Goal: Task Accomplishment & Management: Manage account settings

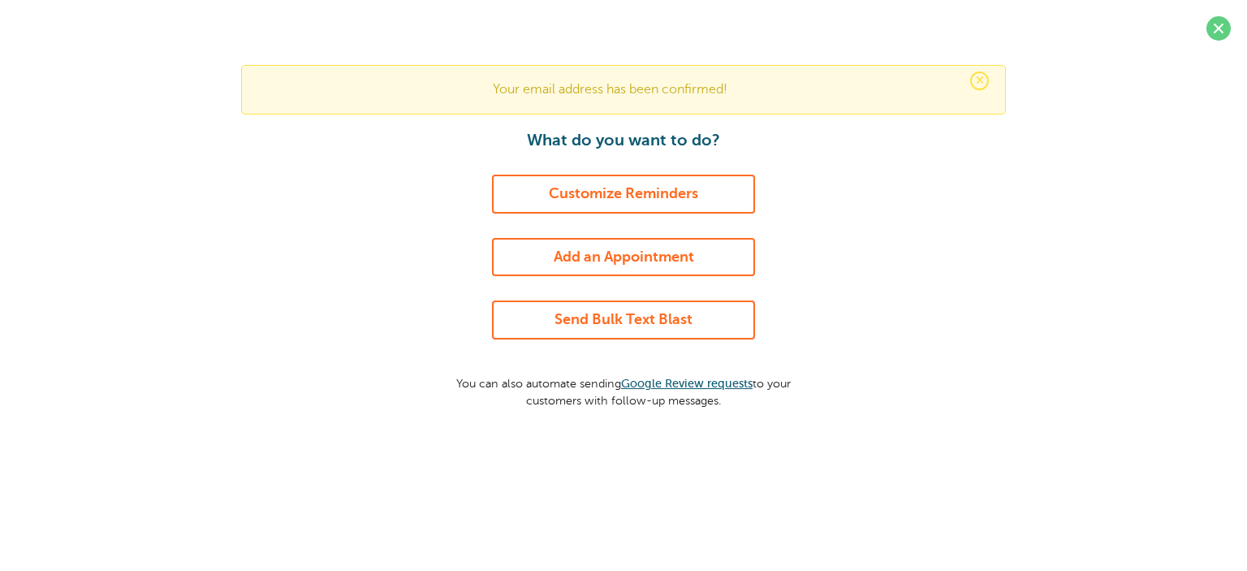
click at [688, 190] on link "Customize Reminders" at bounding box center [623, 194] width 263 height 39
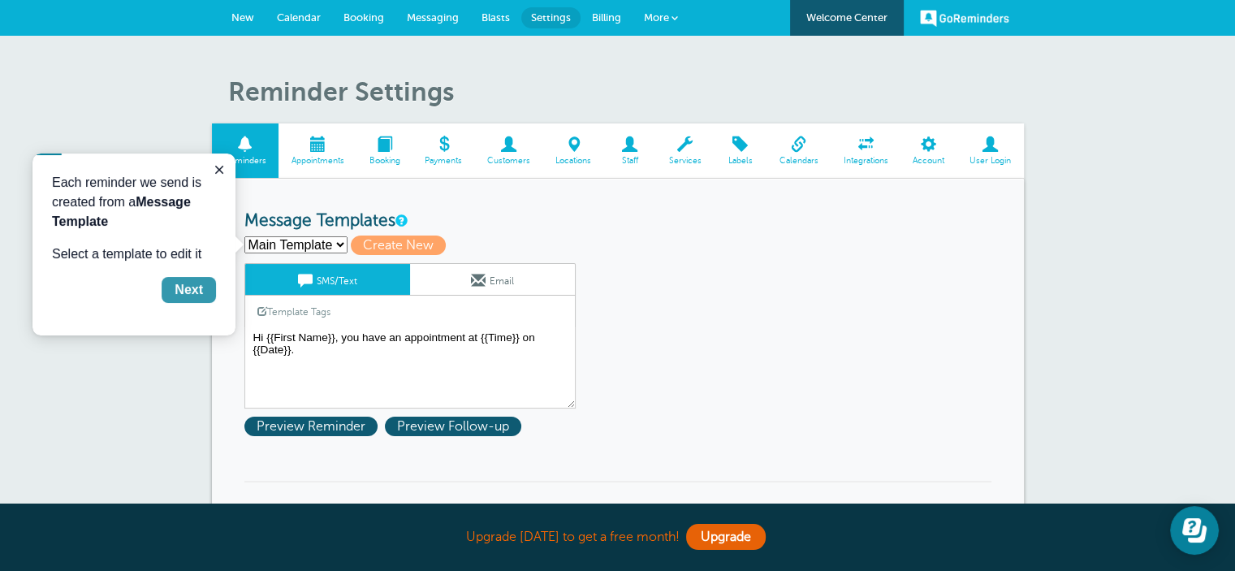
click at [192, 293] on div "Next" at bounding box center [189, 289] width 28 height 19
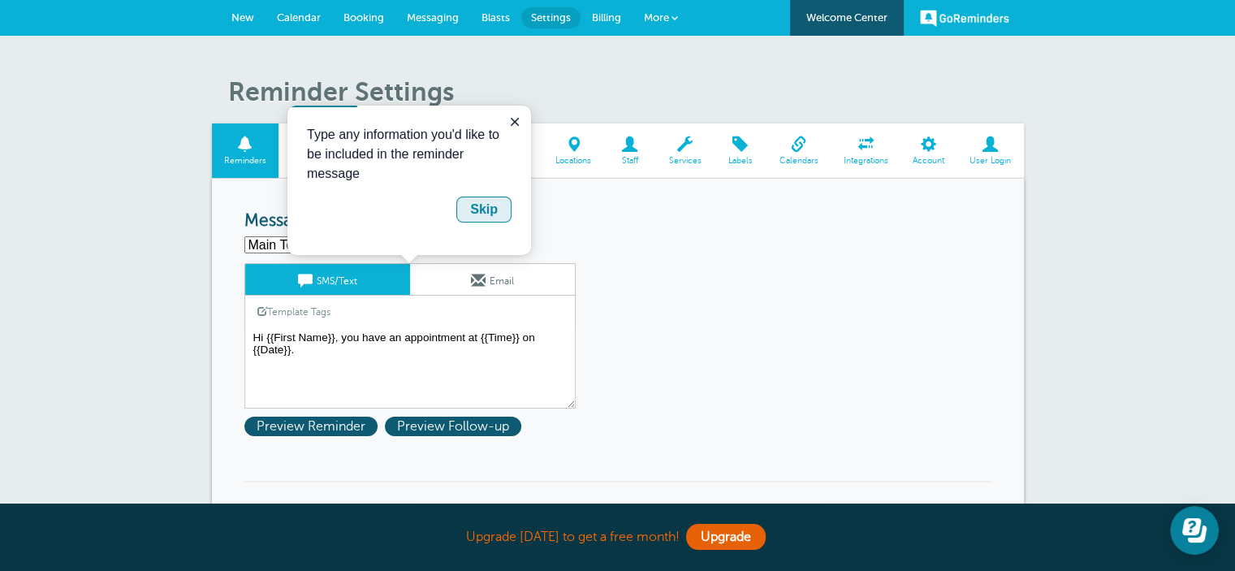
click at [486, 207] on div "Skip" at bounding box center [484, 209] width 28 height 19
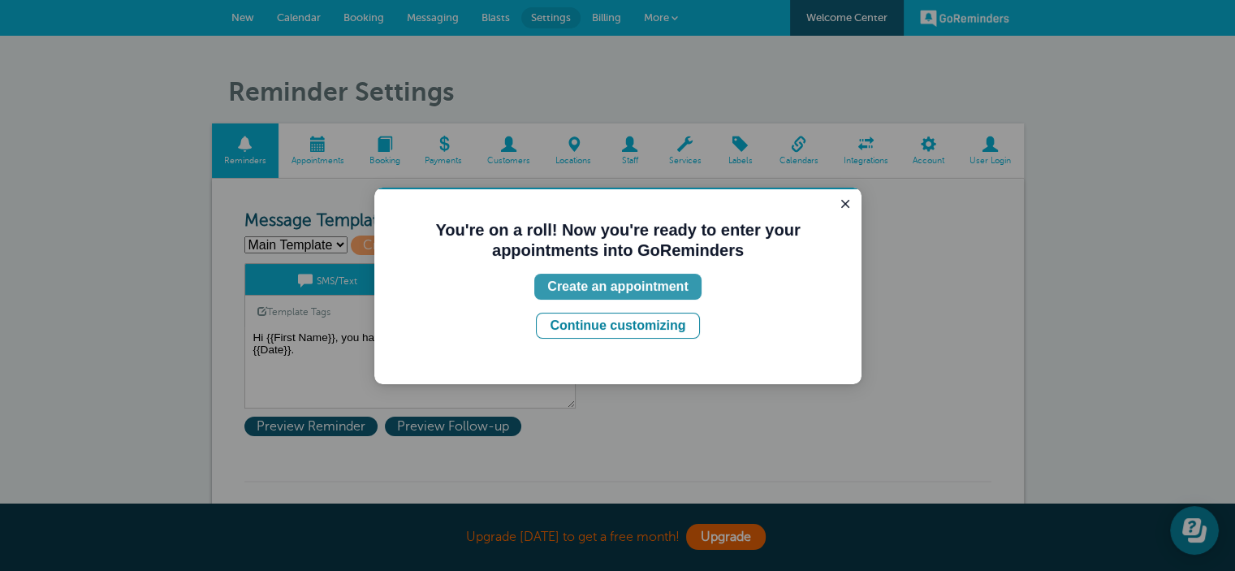
click at [624, 294] on div "Create an appointment" at bounding box center [617, 286] width 140 height 19
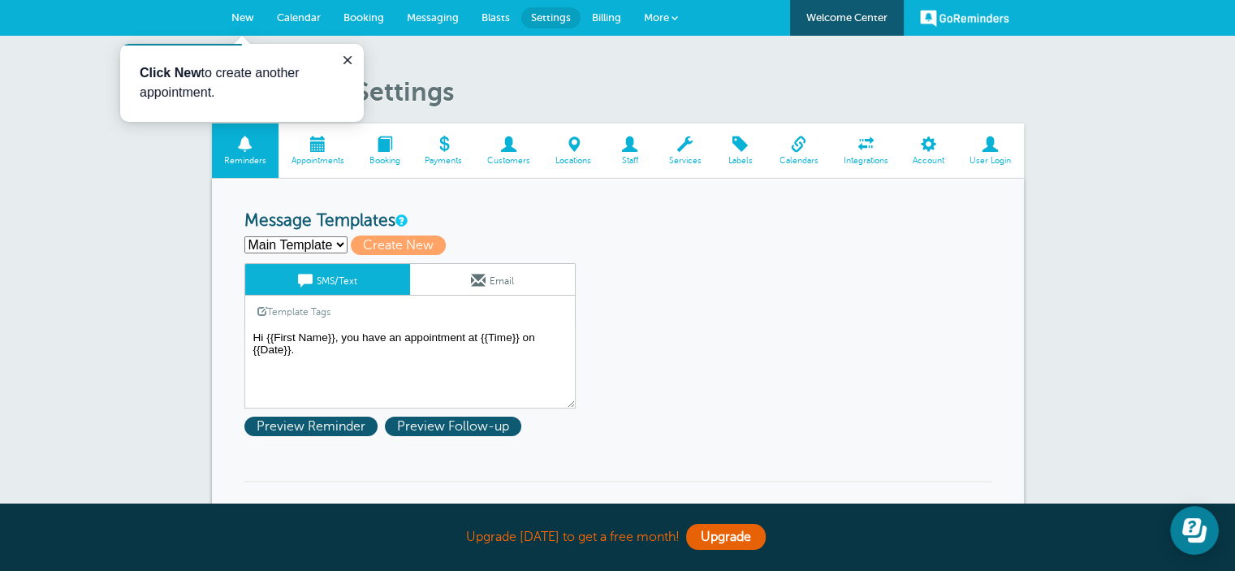
click at [245, 14] on span "New" at bounding box center [242, 17] width 23 height 12
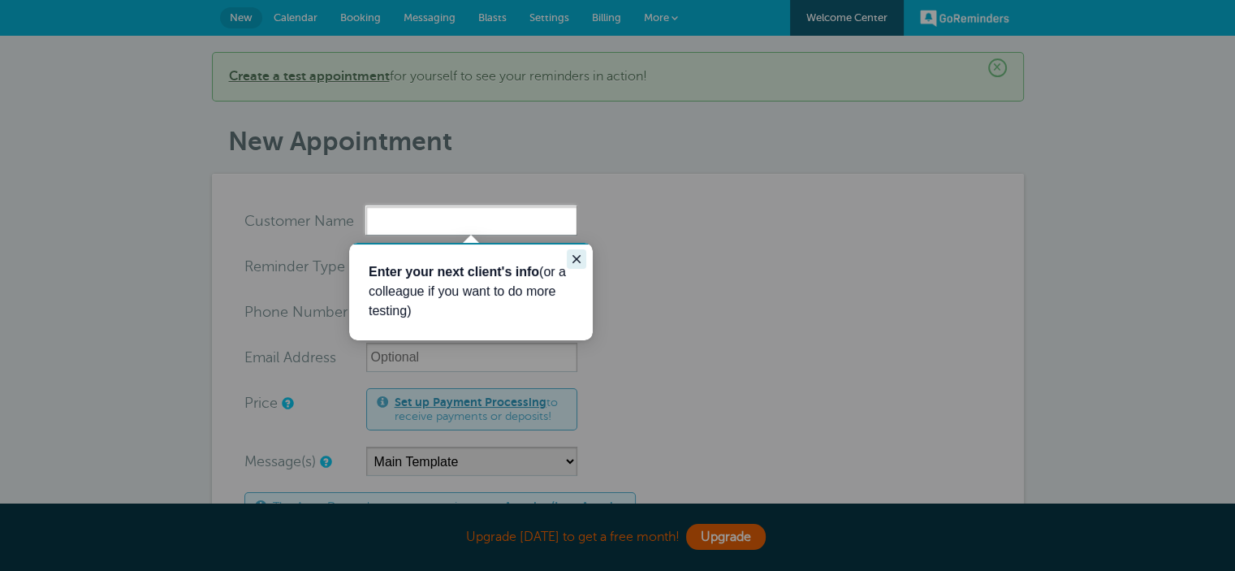
click at [577, 254] on icon "Close guide" at bounding box center [576, 259] width 13 height 13
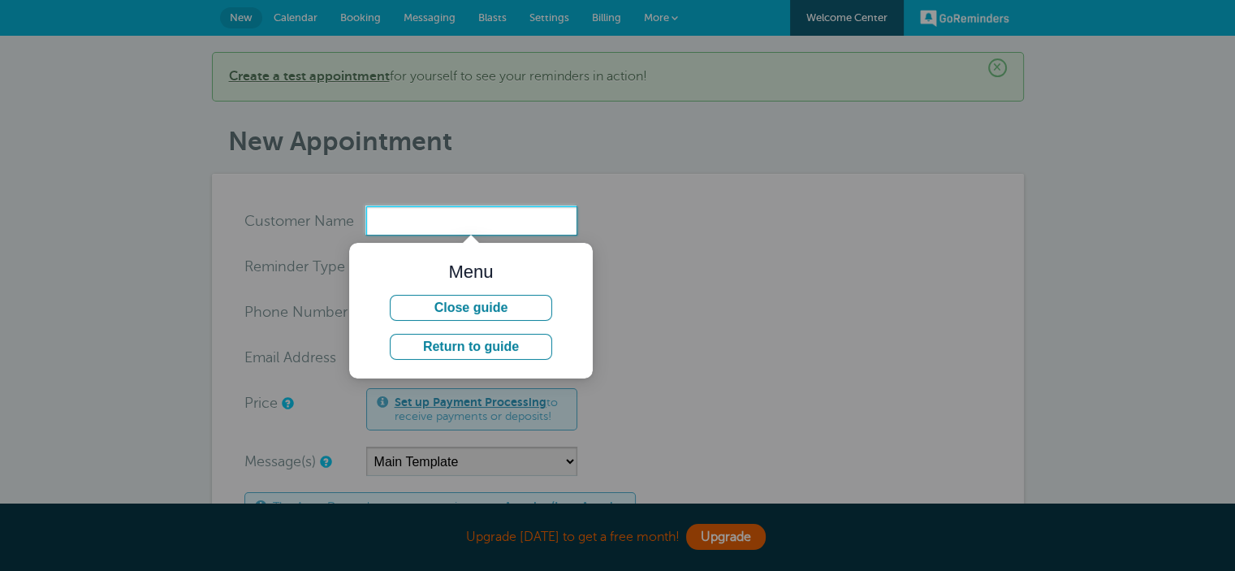
click at [443, 229] on input "x-no-autofill" at bounding box center [471, 220] width 211 height 29
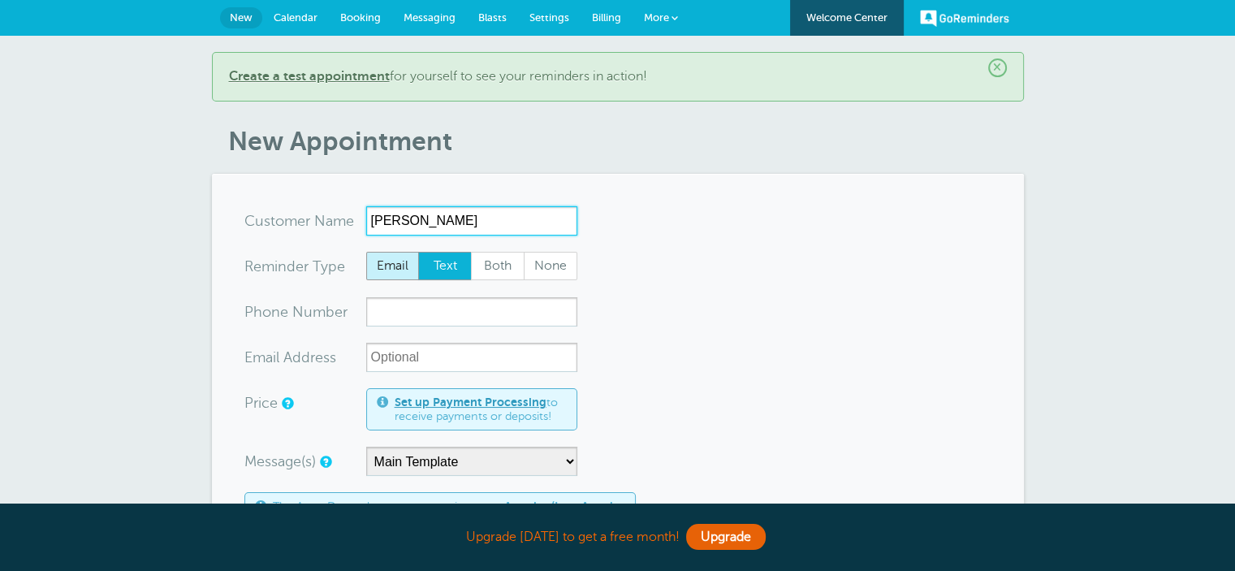
type input "Matt Liberman"
click at [397, 260] on span "Email" at bounding box center [393, 267] width 52 height 28
click at [366, 252] on input "Email" at bounding box center [365, 251] width 1 height 1
radio input "true"
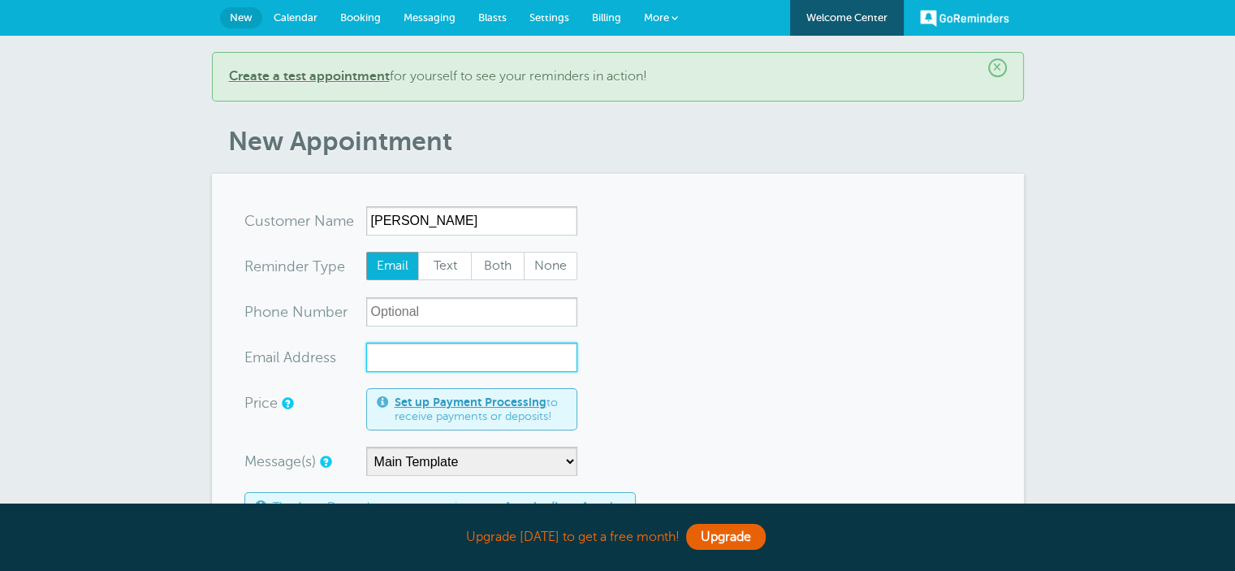
click at [410, 358] on input "xx-no-autofill" at bounding box center [471, 357] width 211 height 29
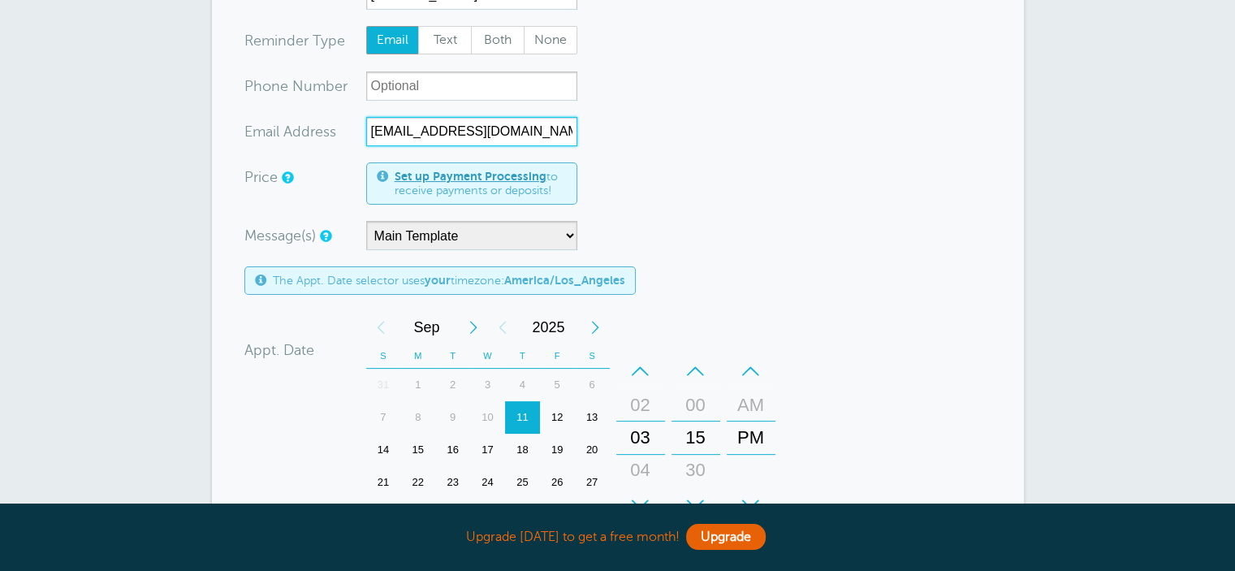
scroll to position [244, 0]
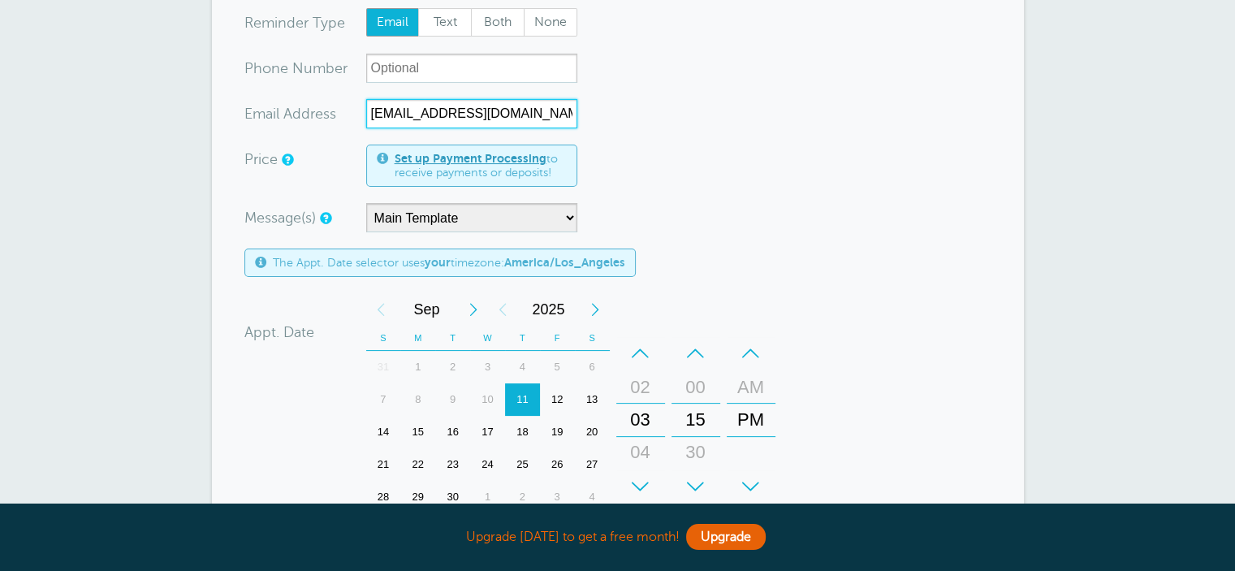
type input "[EMAIL_ADDRESS][DOMAIN_NAME]"
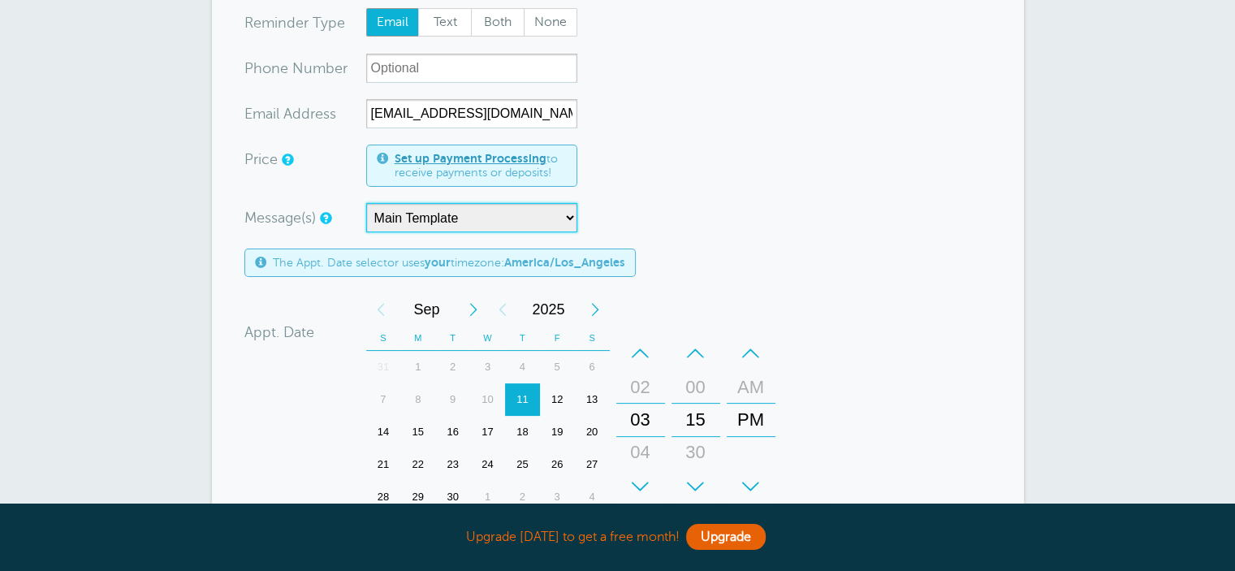
click at [486, 226] on select "Main Template" at bounding box center [471, 217] width 211 height 29
click at [704, 194] on form "You are creating a new customer. To use an existing customer select one from th…" at bounding box center [617, 386] width 747 height 847
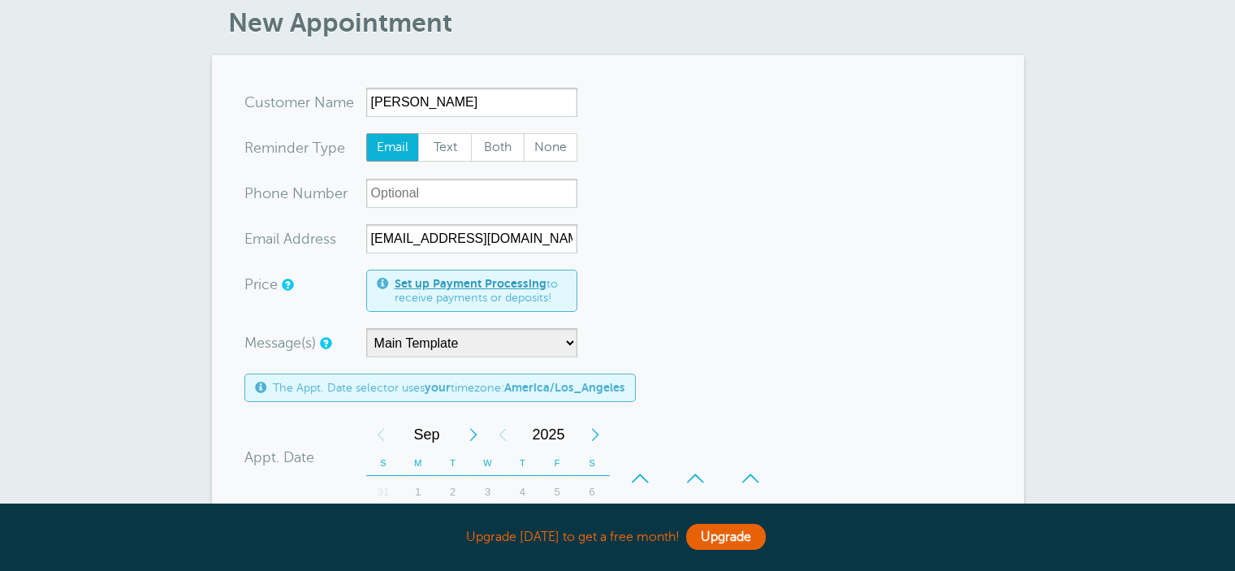
scroll to position [0, 0]
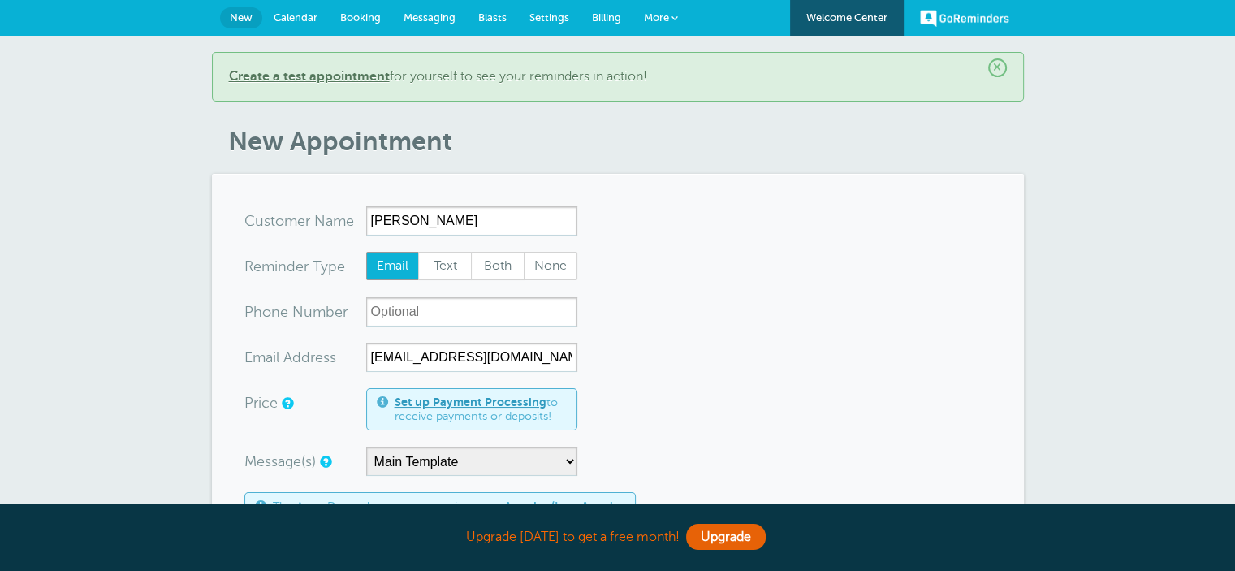
click at [432, 15] on span "Messaging" at bounding box center [430, 17] width 52 height 12
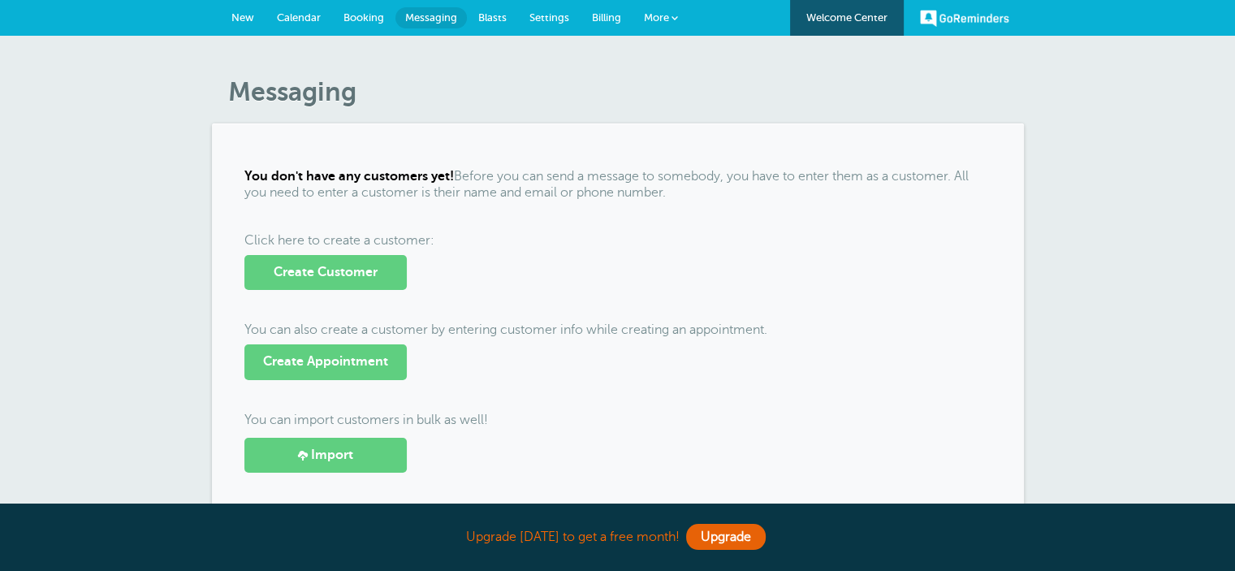
click at [247, 12] on span "New" at bounding box center [242, 17] width 23 height 12
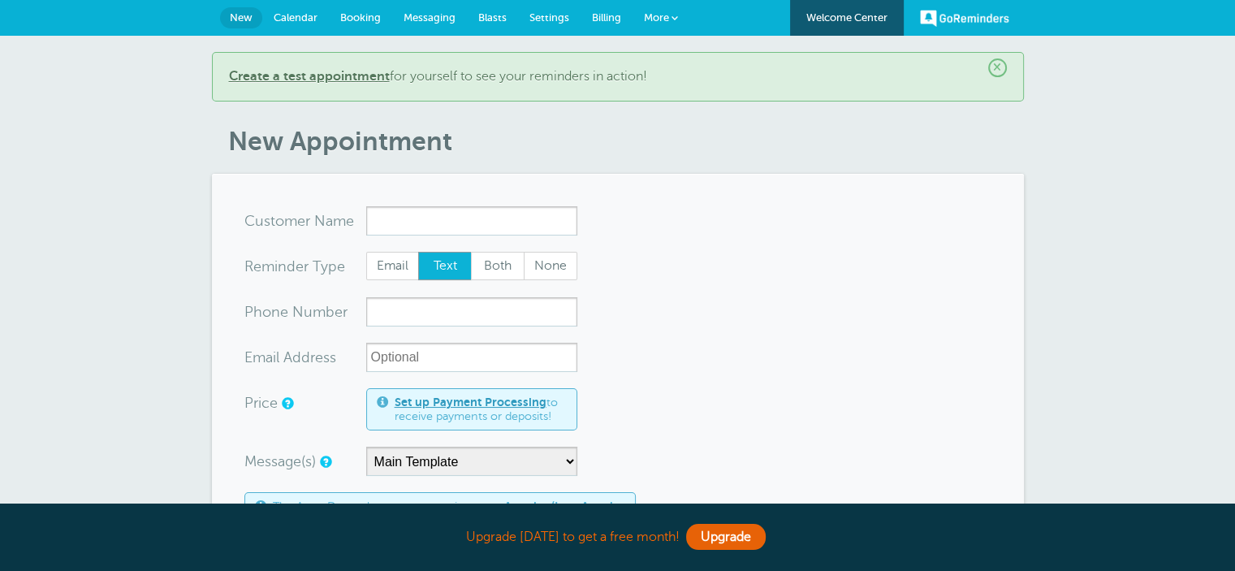
click at [424, 21] on span "Messaging" at bounding box center [430, 17] width 52 height 12
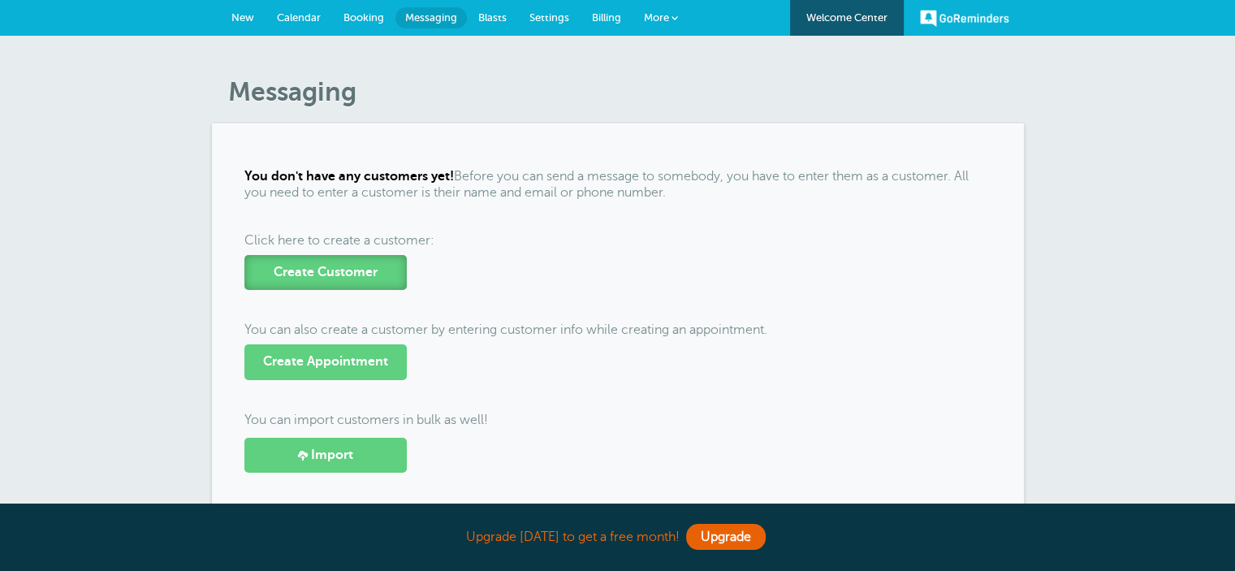
click at [283, 265] on span "Create Customer" at bounding box center [326, 272] width 104 height 15
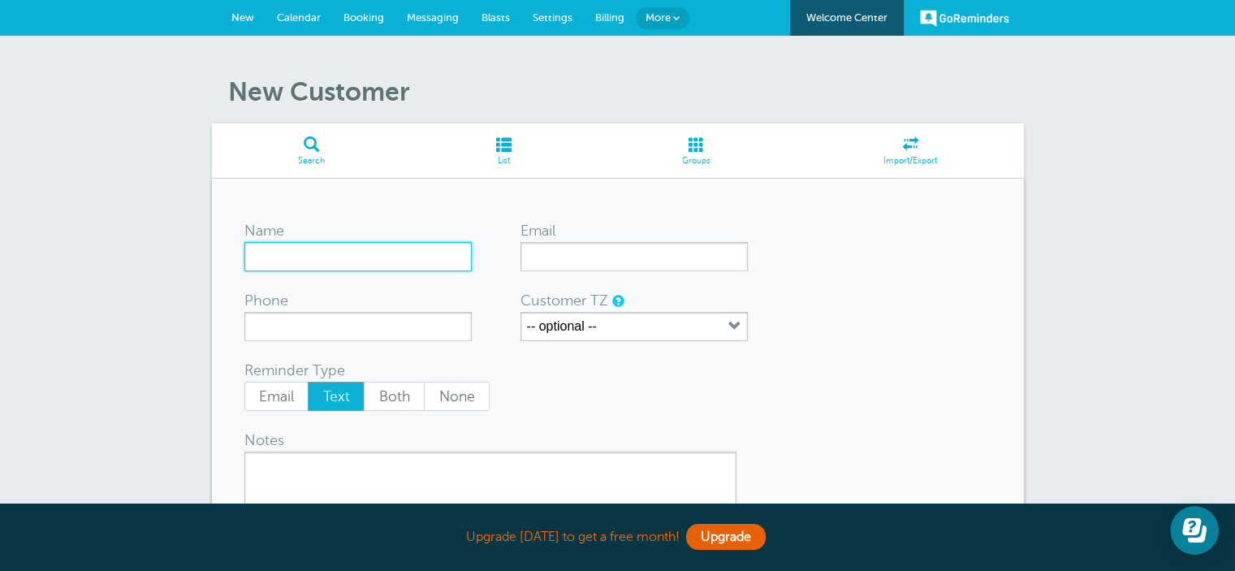
click at [353, 257] on input "Name" at bounding box center [357, 256] width 227 height 29
type input "Matt"
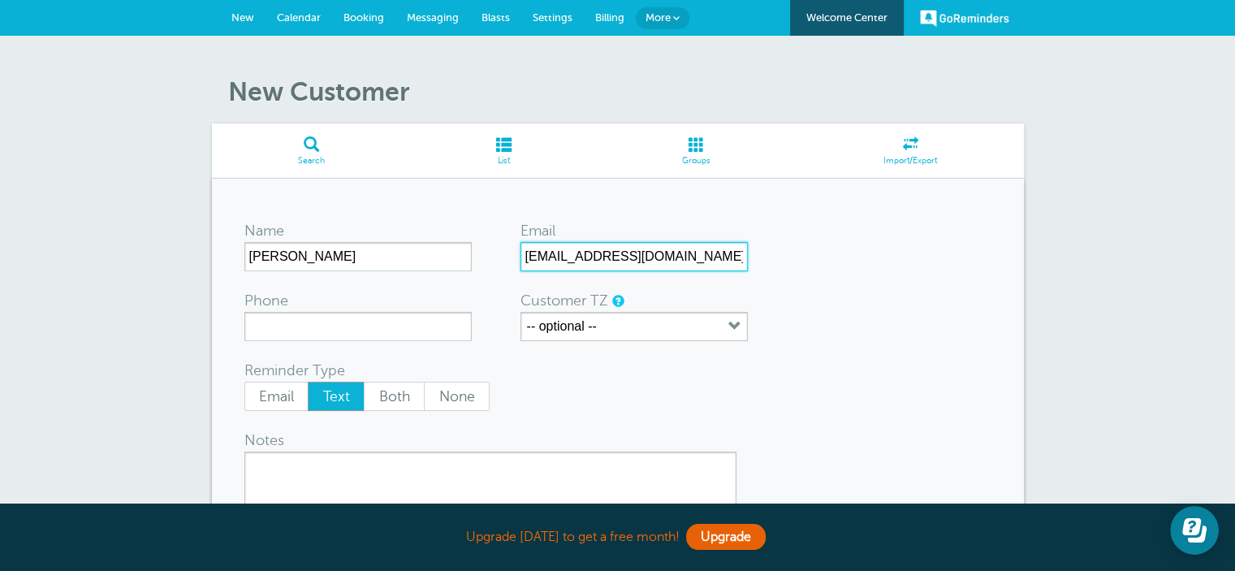
type input "matt@vipimaging.com"
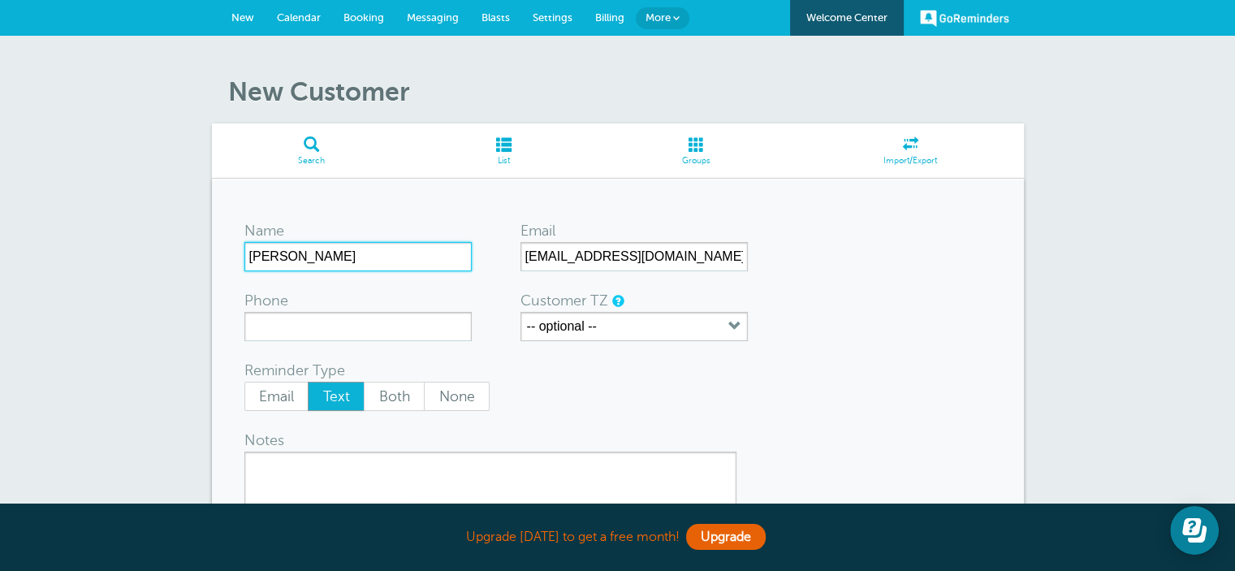
click at [296, 260] on input "Matt" at bounding box center [357, 256] width 227 height 29
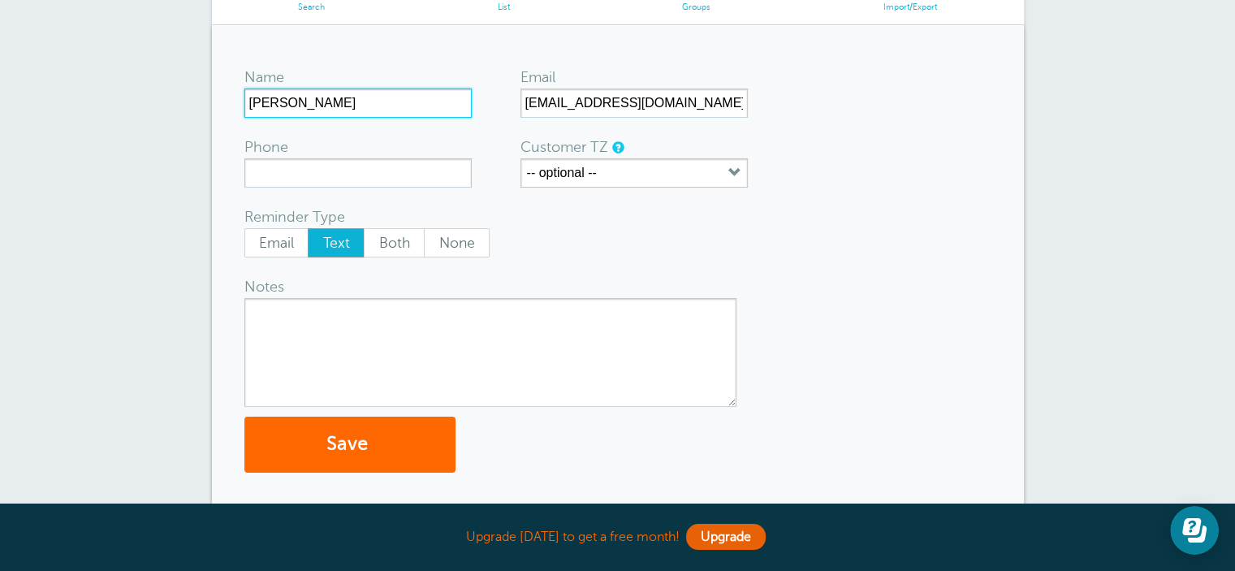
scroll to position [162, 0]
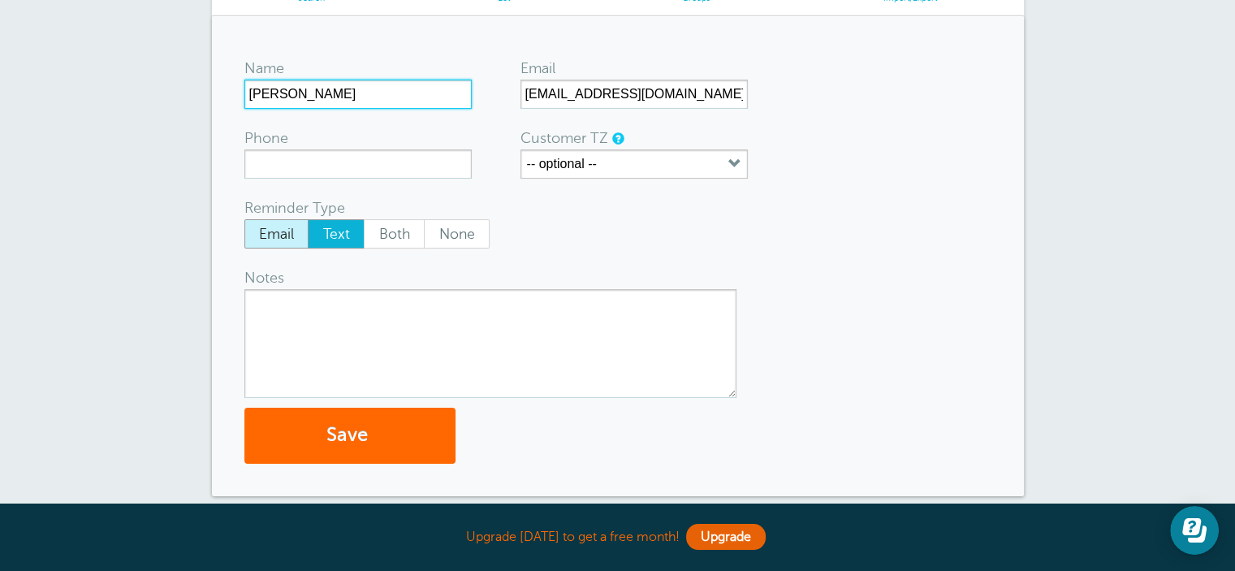
type input "Matt Lieberman"
click at [282, 234] on span "Email" at bounding box center [276, 234] width 63 height 28
click at [244, 219] on input "Email" at bounding box center [244, 218] width 1 height 1
radio input "true"
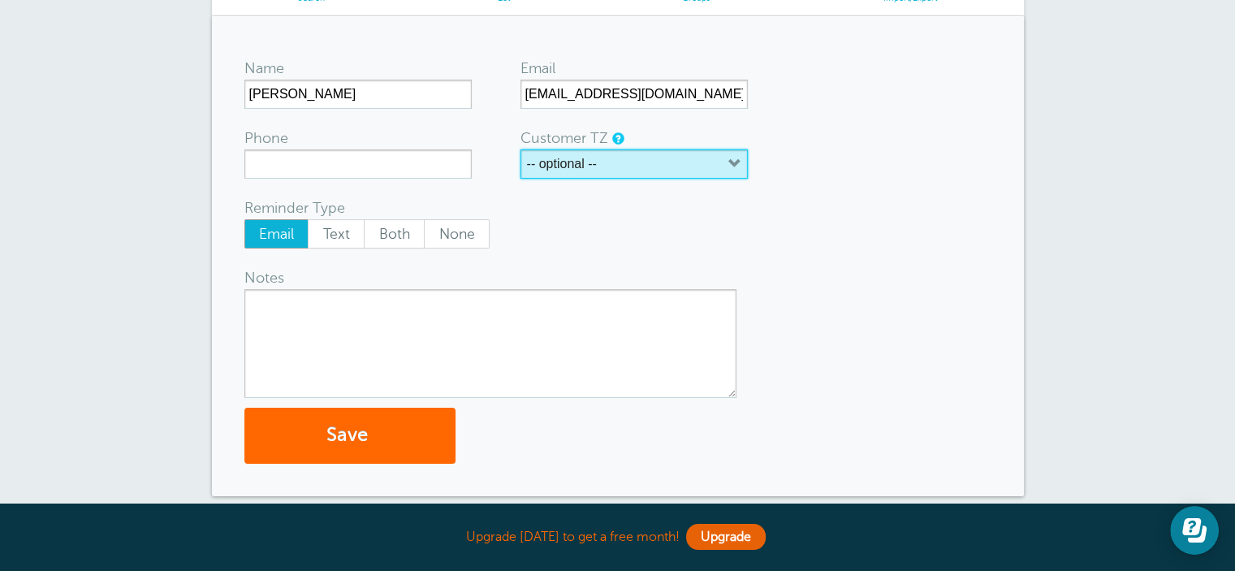
click at [728, 161] on icon "button" at bounding box center [734, 164] width 13 height 13
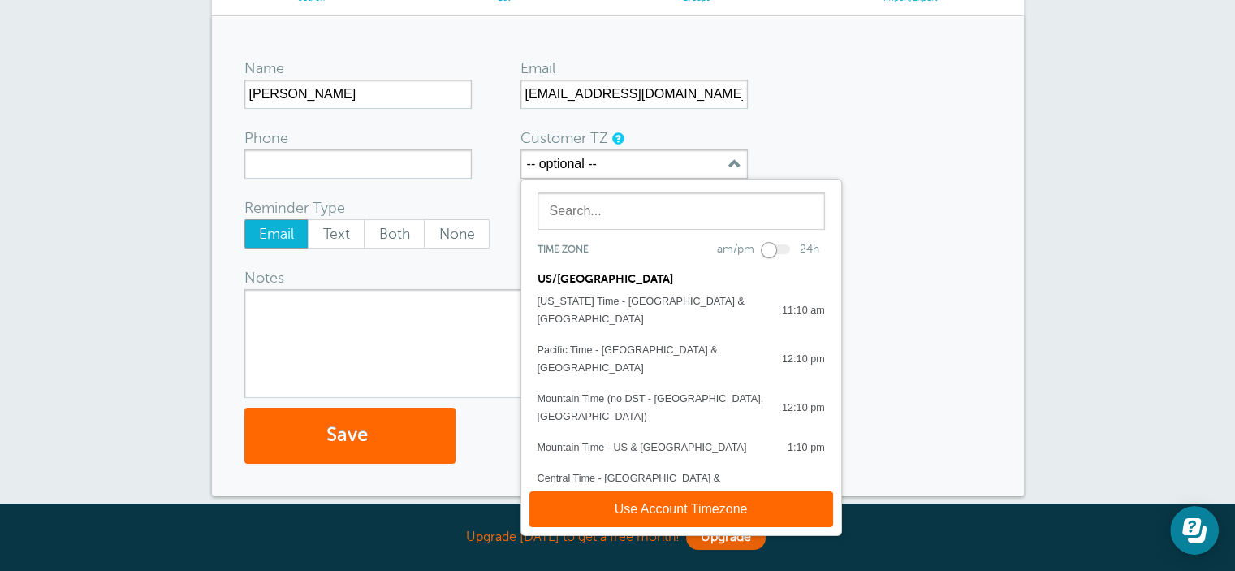
click at [786, 130] on form "Name Matt Lieberman Email matt@vipimaging.com Phone Customer TZ -- optional -- …" at bounding box center [617, 256] width 747 height 415
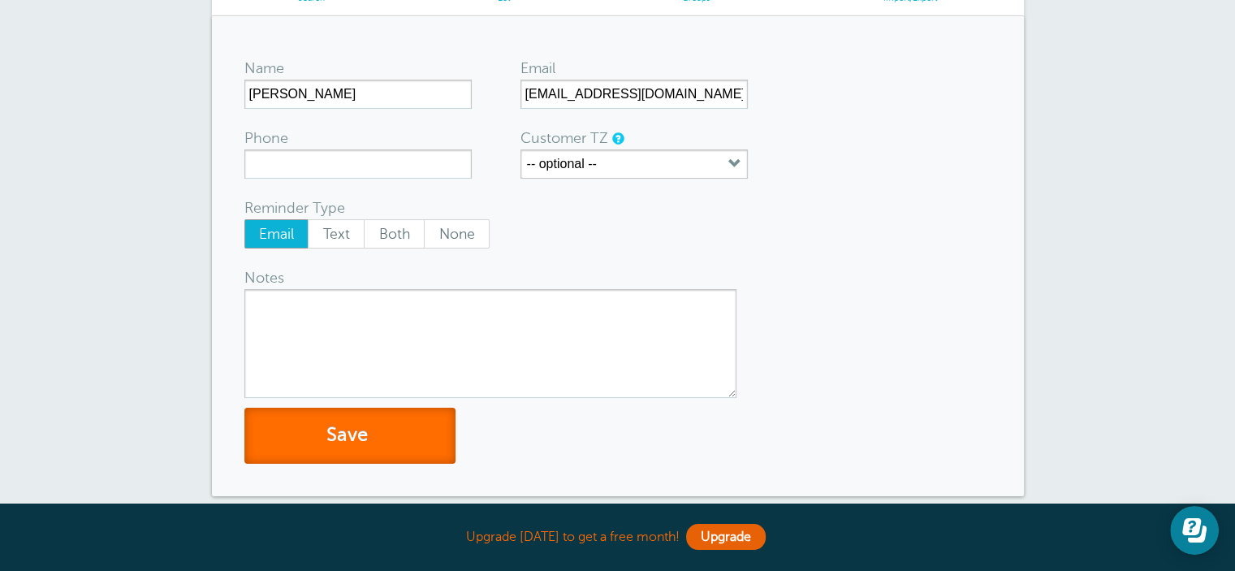
click at [357, 441] on button "Save" at bounding box center [349, 436] width 211 height 56
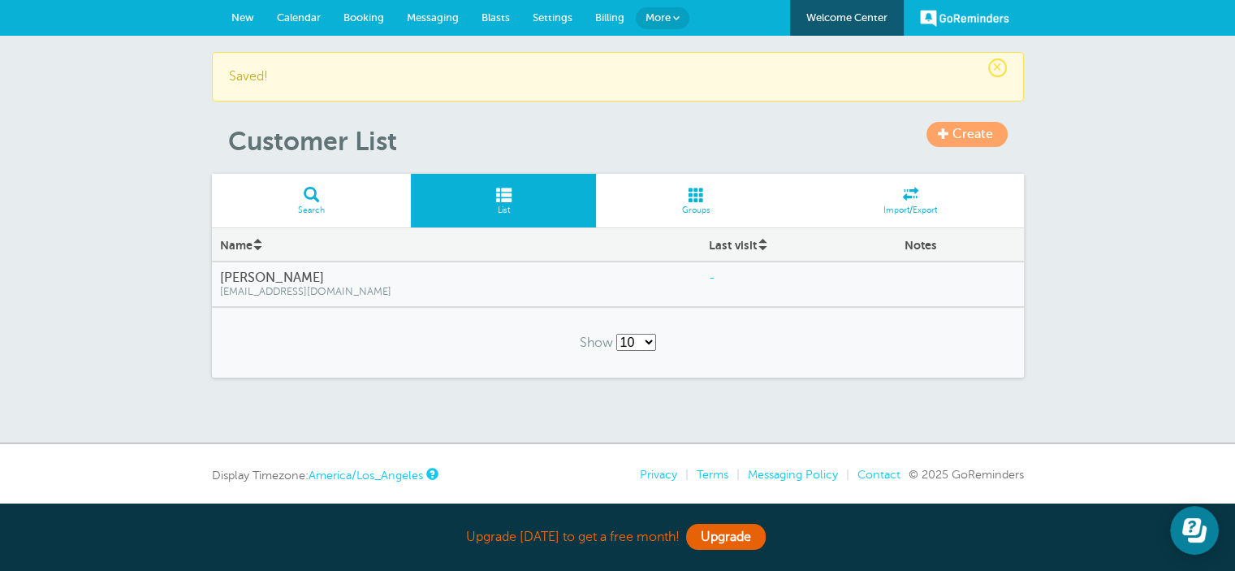
click at [253, 13] on span "New" at bounding box center [242, 17] width 23 height 12
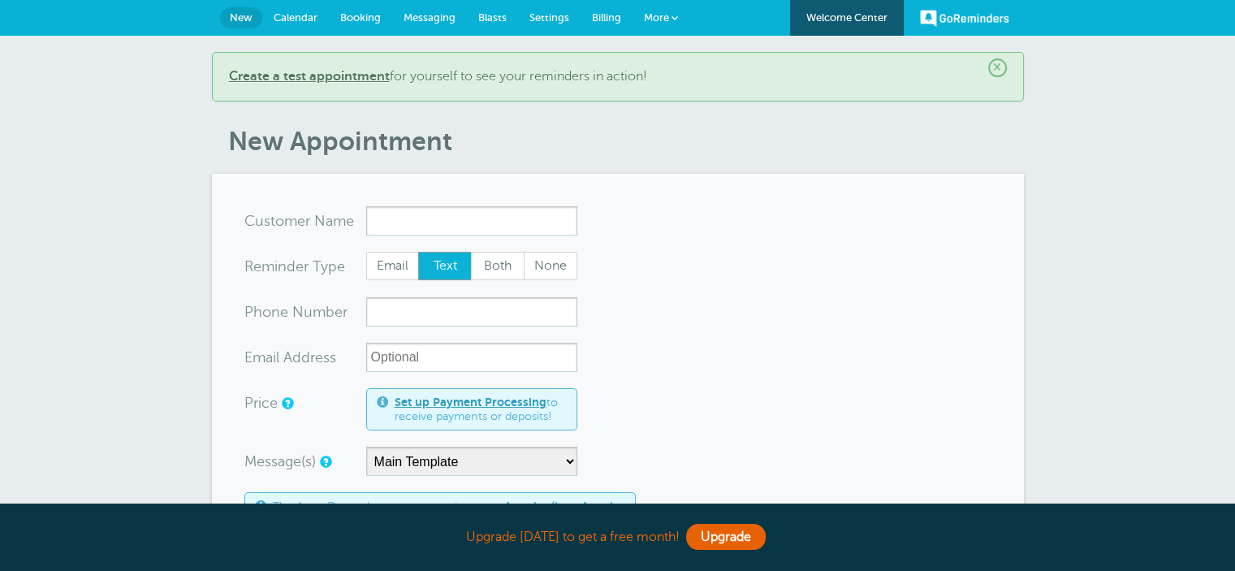
click at [551, 23] on span "Settings" at bounding box center [549, 17] width 40 height 12
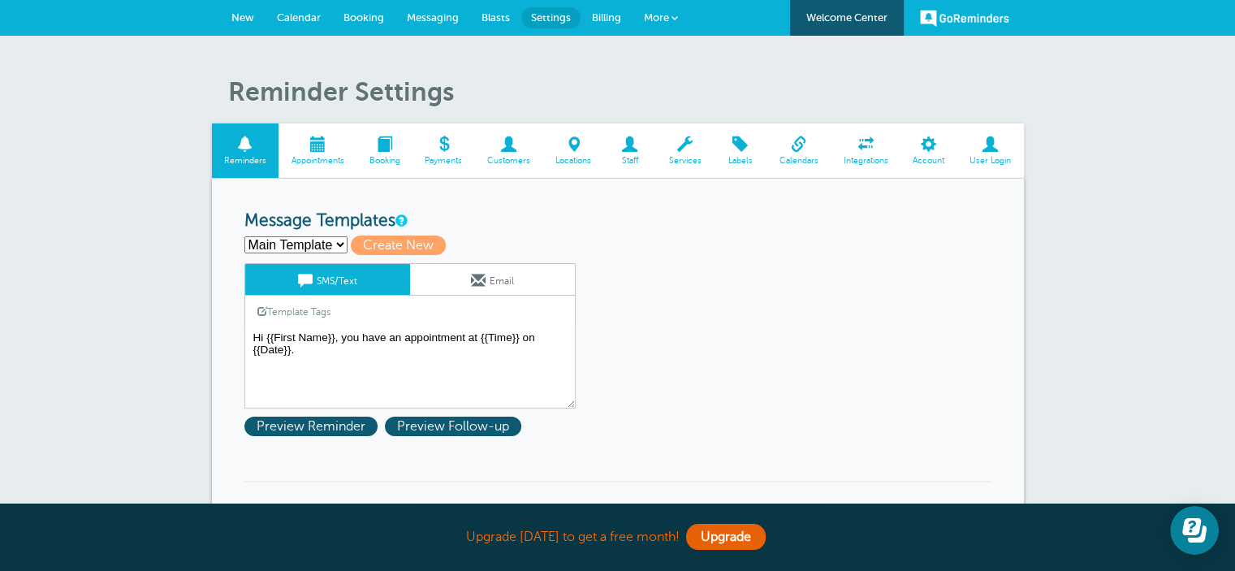
click at [468, 275] on link "Email" at bounding box center [492, 279] width 165 height 31
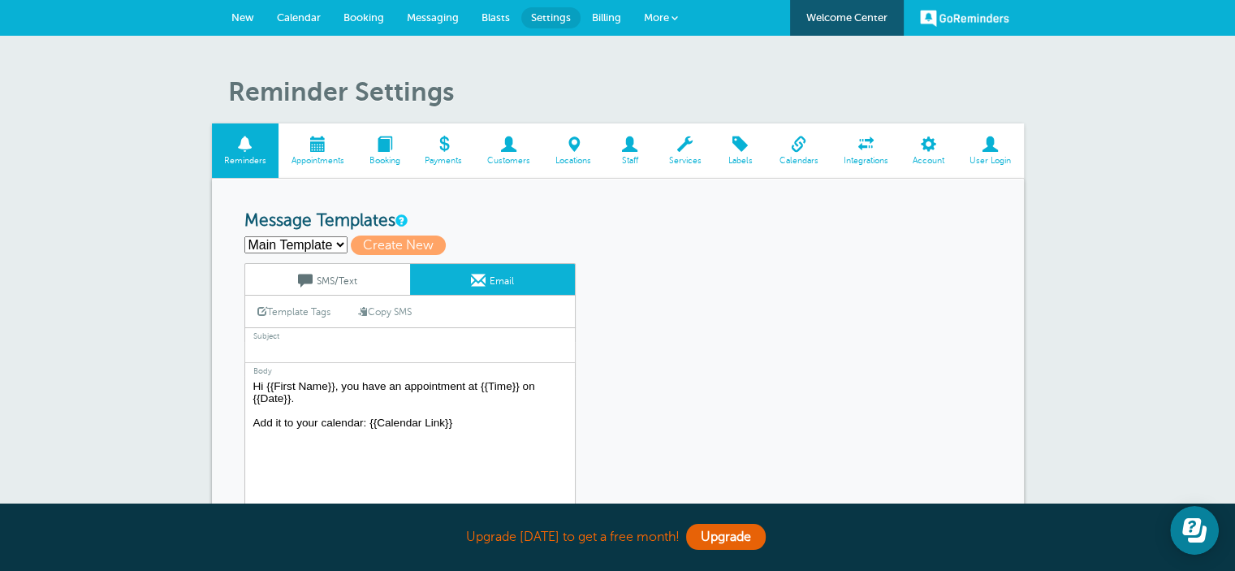
drag, startPoint x: 335, startPoint y: 384, endPoint x: 249, endPoint y: 391, distance: 85.5
click at [249, 391] on textarea "Hi {{First Name}}, you have an appointment at {{Time}} on {{Date}}. Add it to y…" at bounding box center [409, 477] width 331 height 203
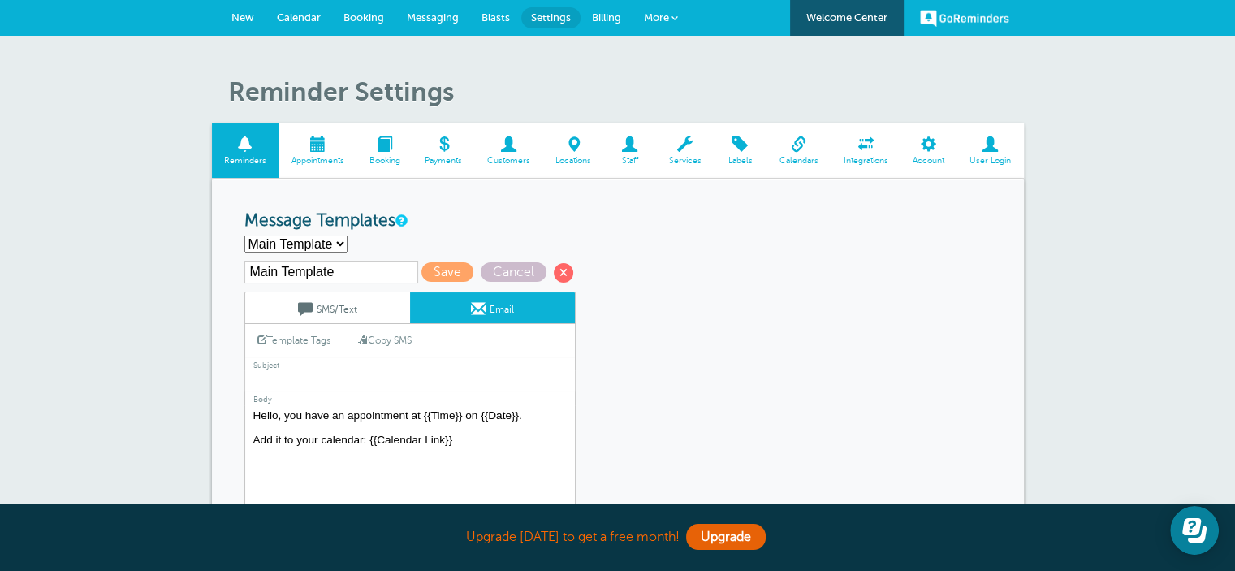
drag, startPoint x: 484, startPoint y: 441, endPoint x: 256, endPoint y: 425, distance: 228.8
click at [256, 425] on textarea "Hi {{First Name}}, you have an appointment at {{Time}} on {{Date}}. Add it to y…" at bounding box center [409, 506] width 331 height 203
type textarea "Hello, you have an appointment at {{Time}} on {{Date}}."
click at [442, 266] on span "Save" at bounding box center [447, 271] width 52 height 19
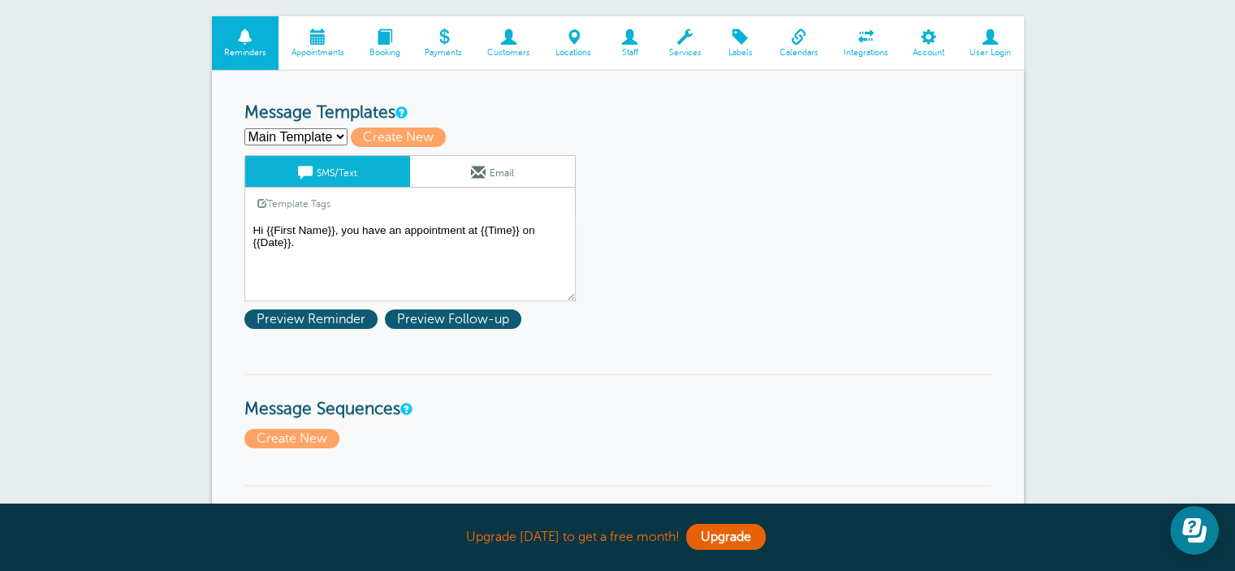
scroll to position [244, 0]
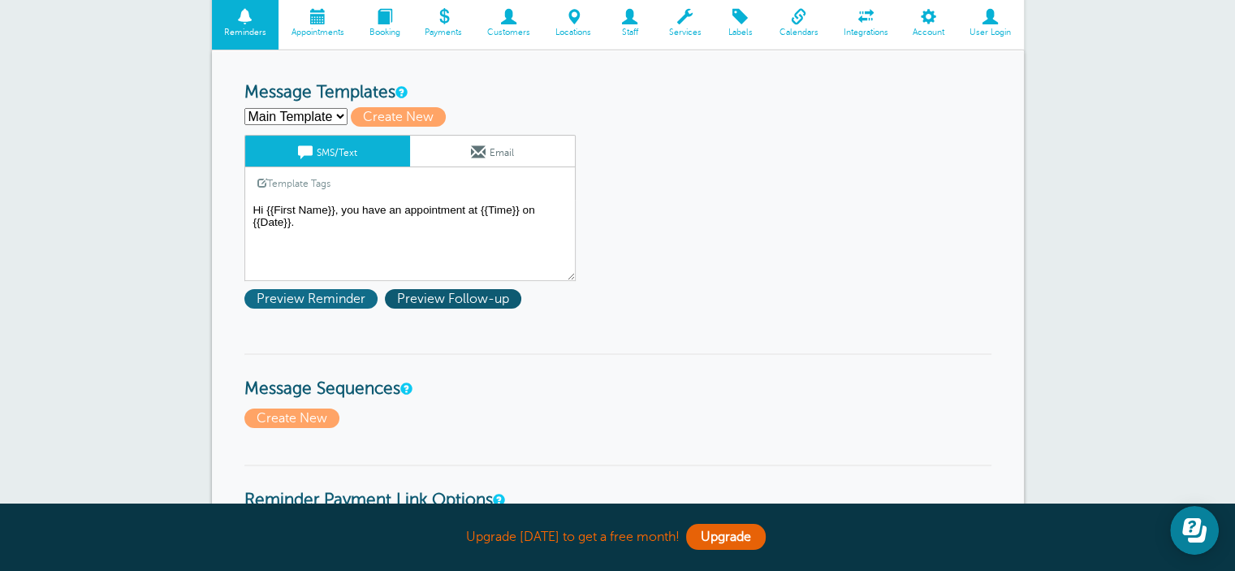
click at [334, 295] on span "Preview Reminder" at bounding box center [310, 298] width 133 height 19
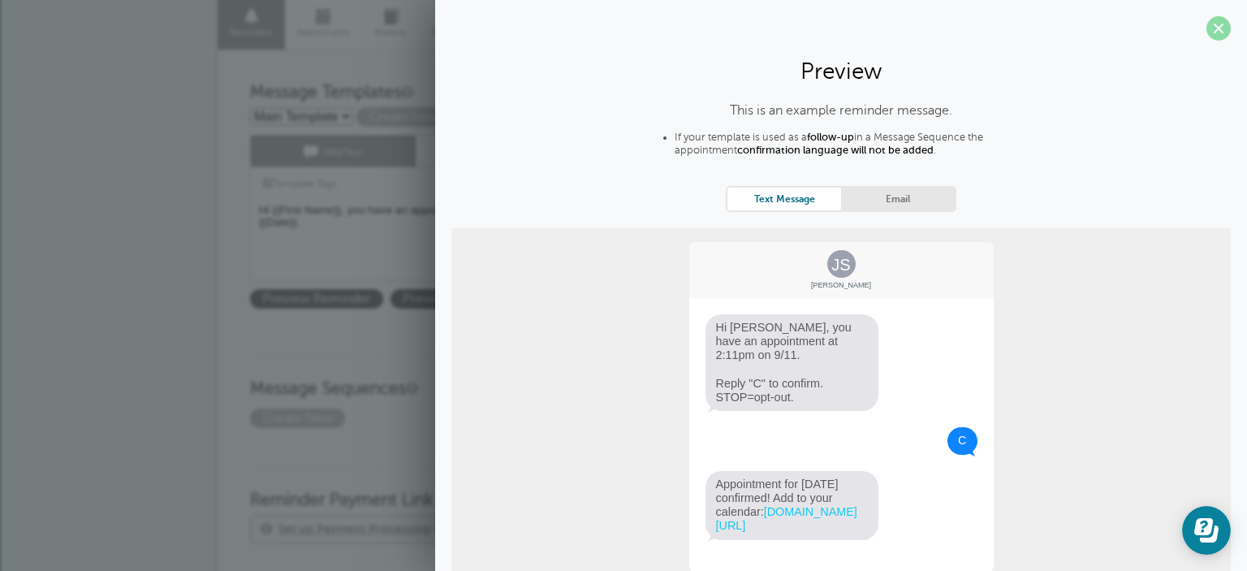
click at [1209, 25] on span at bounding box center [1219, 28] width 24 height 24
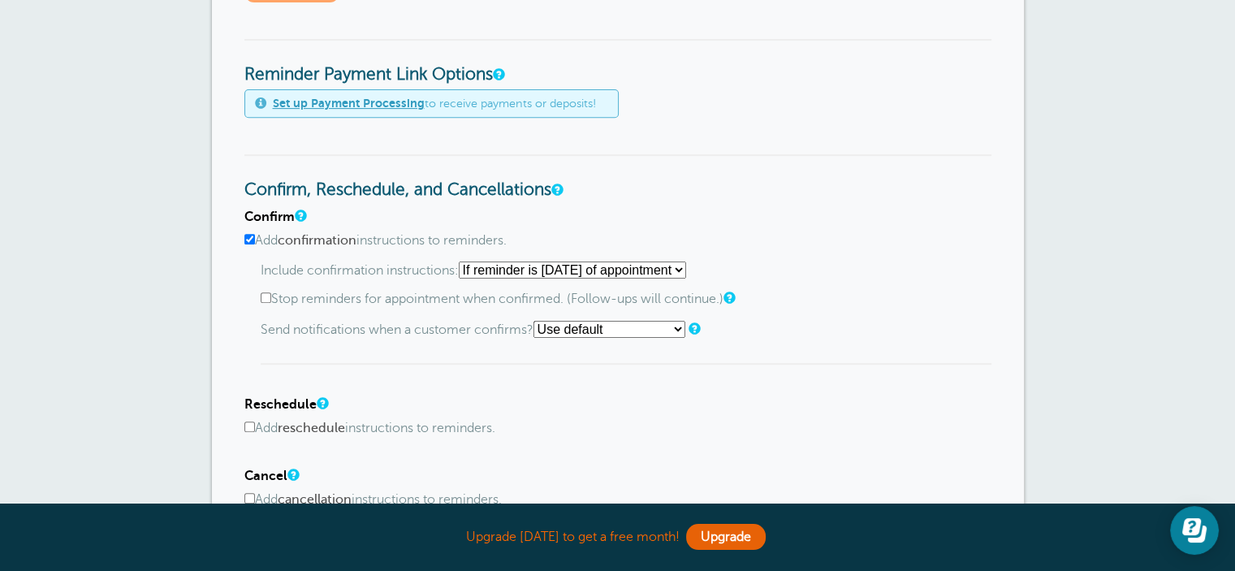
scroll to position [731, 0]
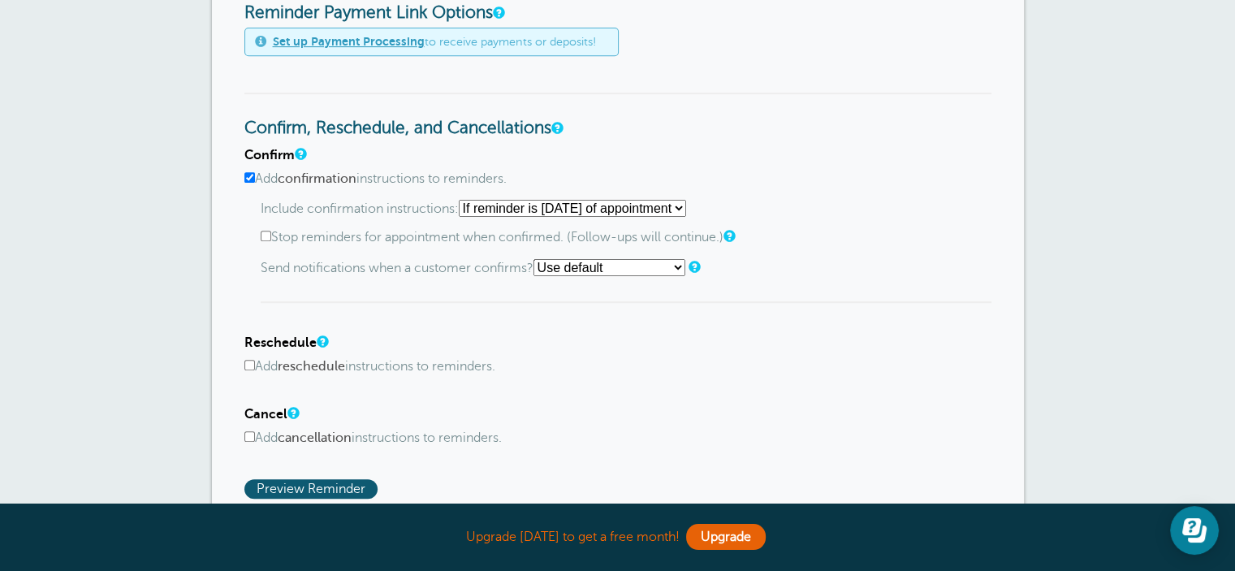
click at [266, 236] on input "Stop reminders for appointment when confirmed. (Follow-ups will continue.)" at bounding box center [266, 236] width 11 height 11
checkbox input "true"
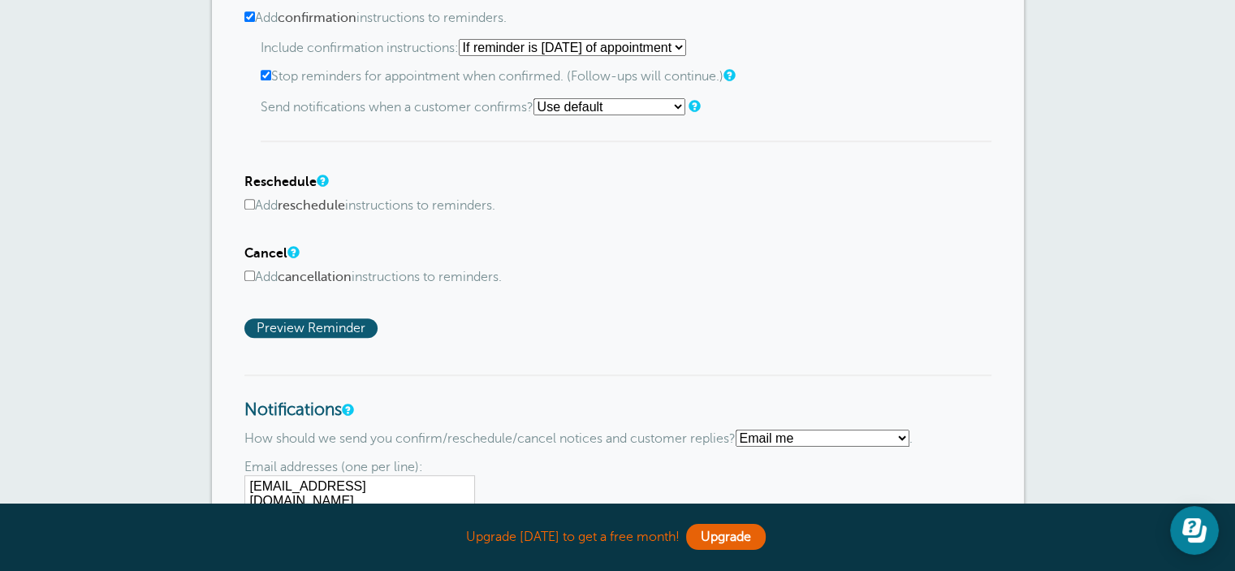
scroll to position [893, 0]
click at [253, 269] on input "Add cancellation instructions to reminders." at bounding box center [249, 274] width 11 height 11
checkbox input "true"
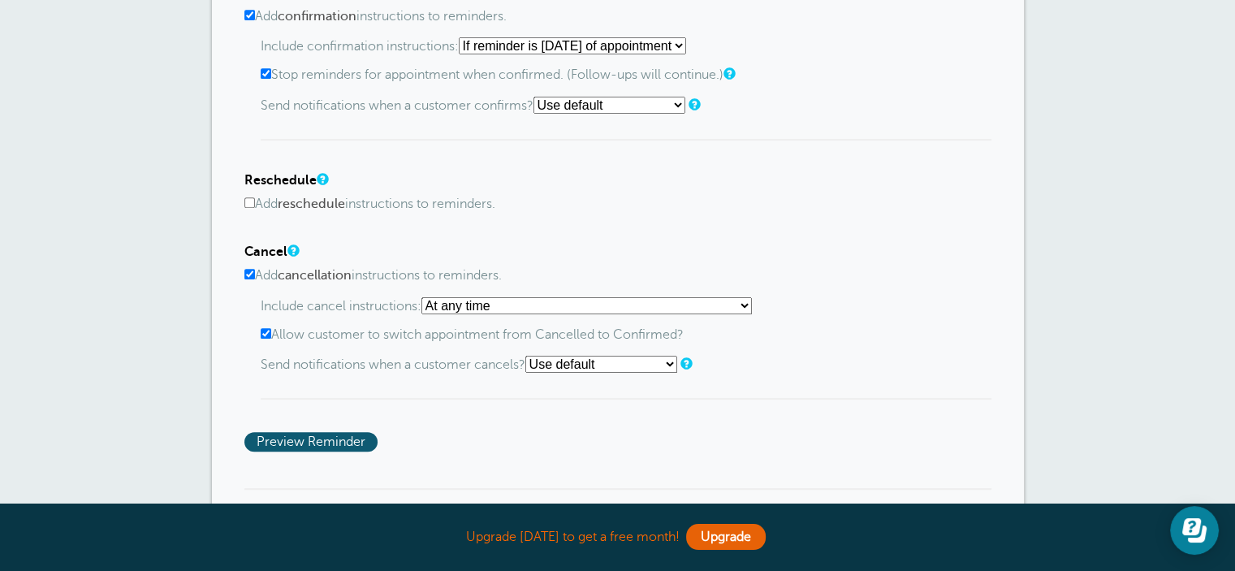
click at [594, 302] on select "At any time If reminder more than 1 day away from appointment If reminder more …" at bounding box center [586, 305] width 330 height 17
click at [871, 292] on div "Cancel Add cancellation instructions to reminders. Include cancel instructions:…" at bounding box center [617, 321] width 747 height 155
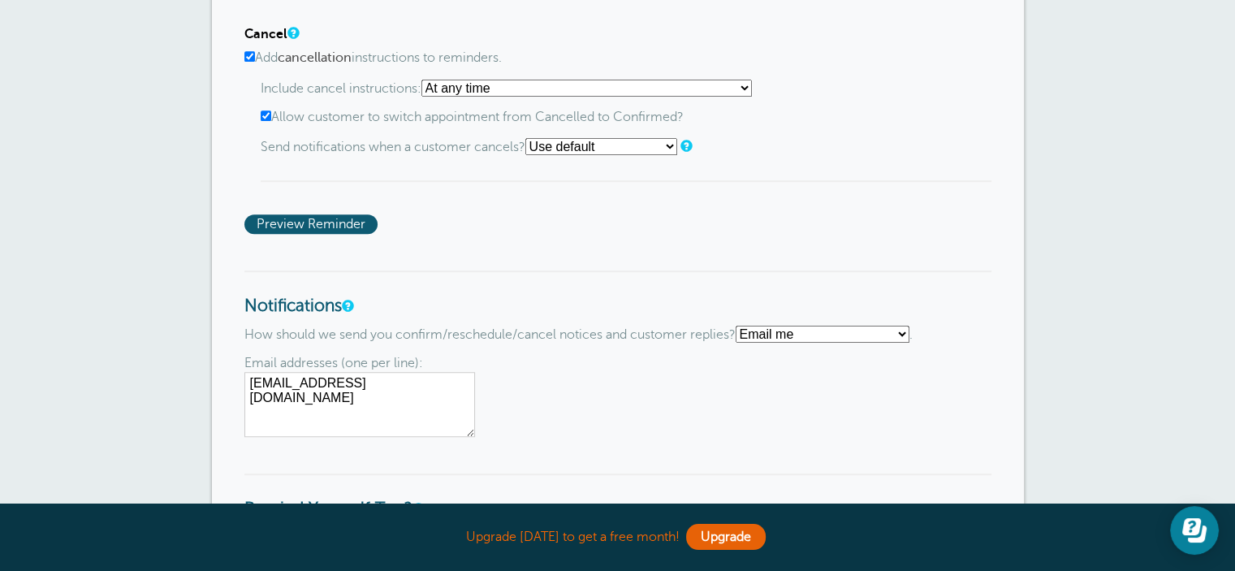
scroll to position [1299, 0]
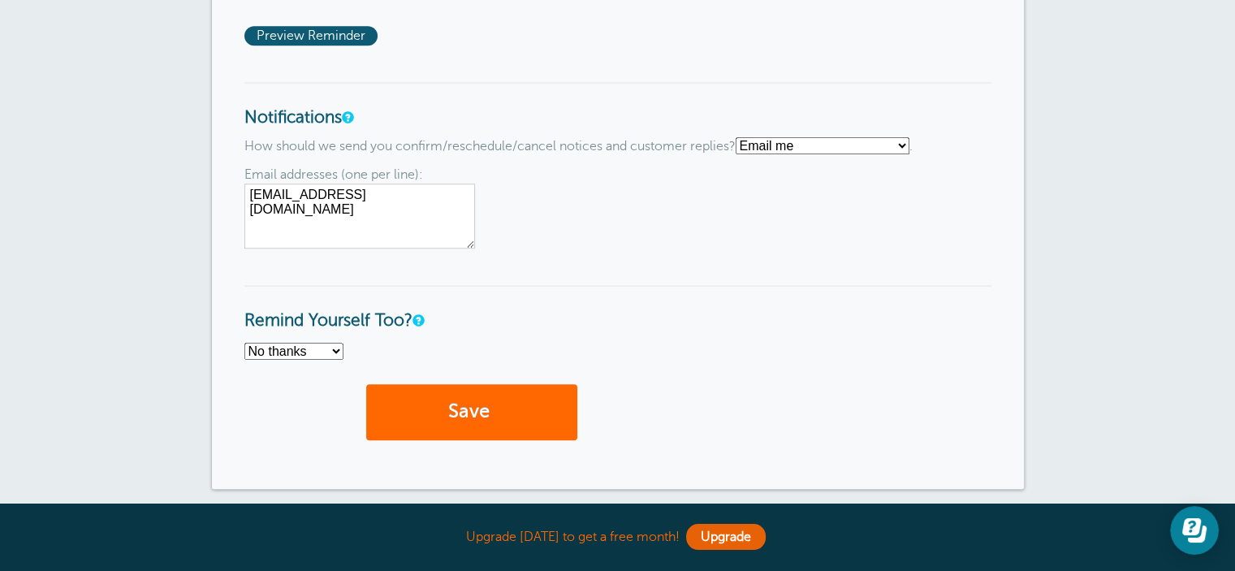
click at [313, 345] on select "No thanks Yes, text me Yes, email me" at bounding box center [293, 351] width 99 height 17
click at [381, 287] on h3 "Remind Yourself Too?" at bounding box center [617, 308] width 747 height 46
click at [316, 26] on span "Preview Reminder" at bounding box center [310, 35] width 133 height 19
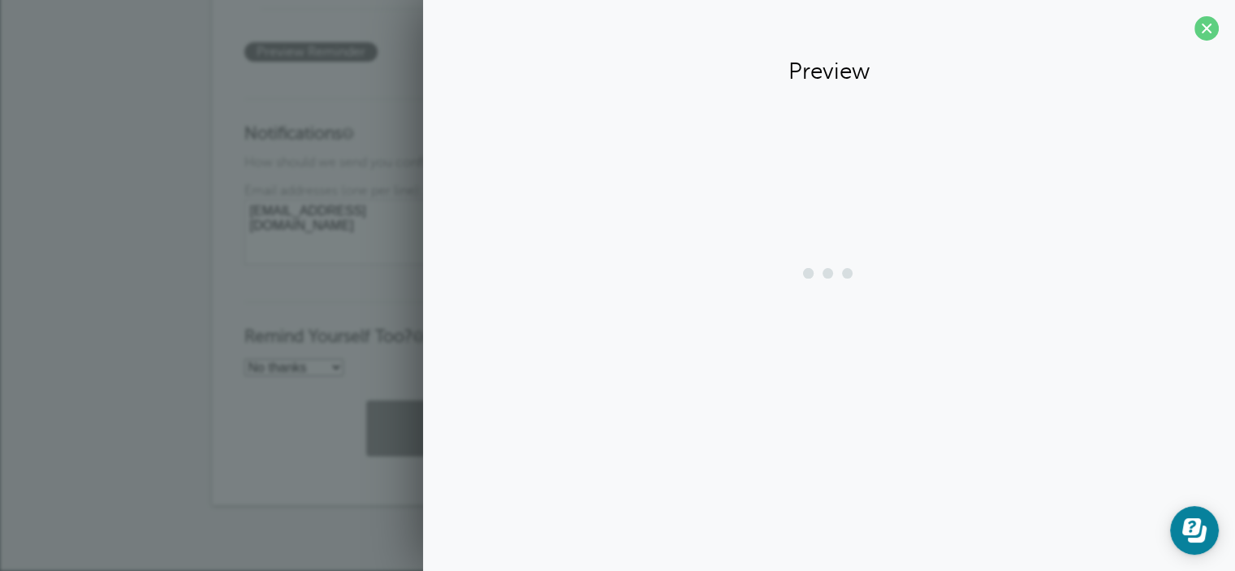
scroll to position [1276, 0]
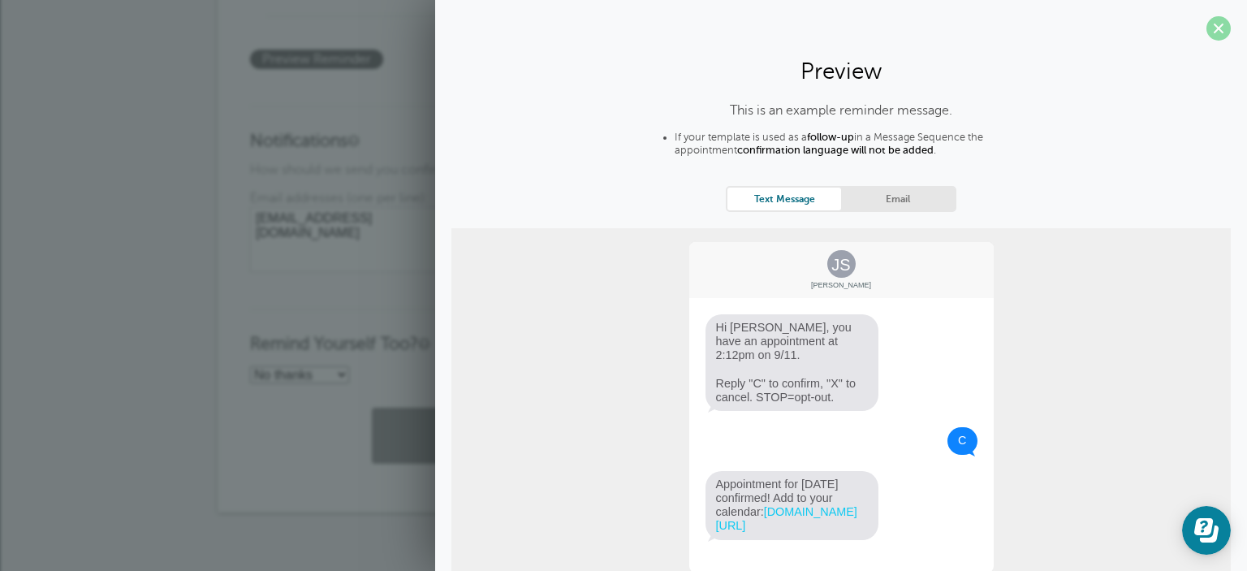
click at [1207, 32] on span at bounding box center [1219, 28] width 24 height 24
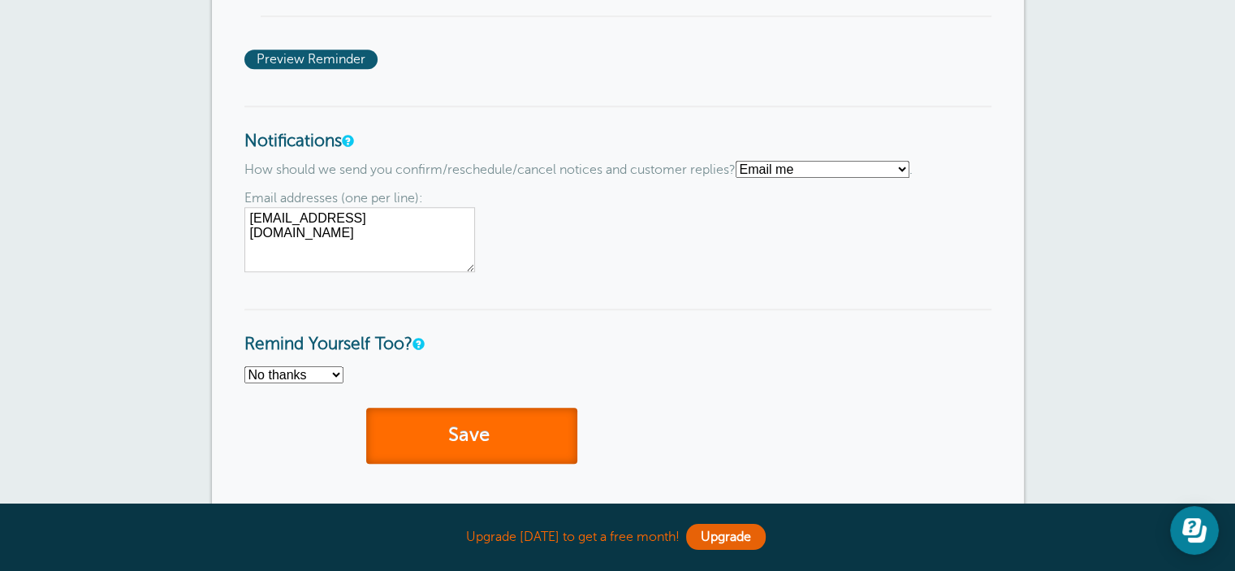
click at [530, 435] on button "Save" at bounding box center [471, 436] width 211 height 56
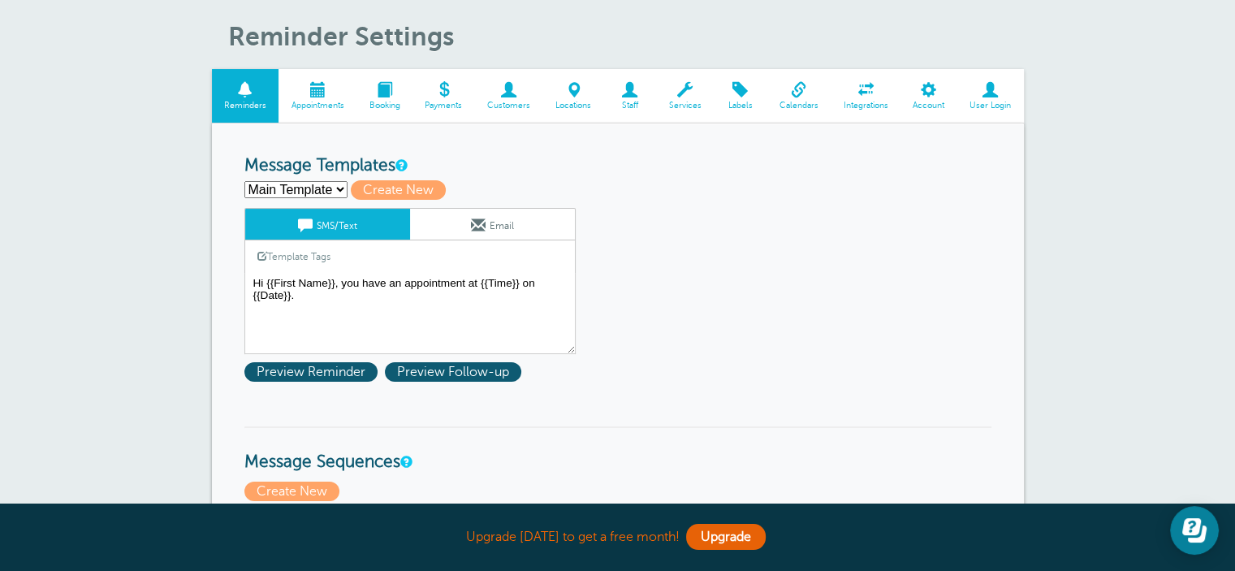
scroll to position [162, 0]
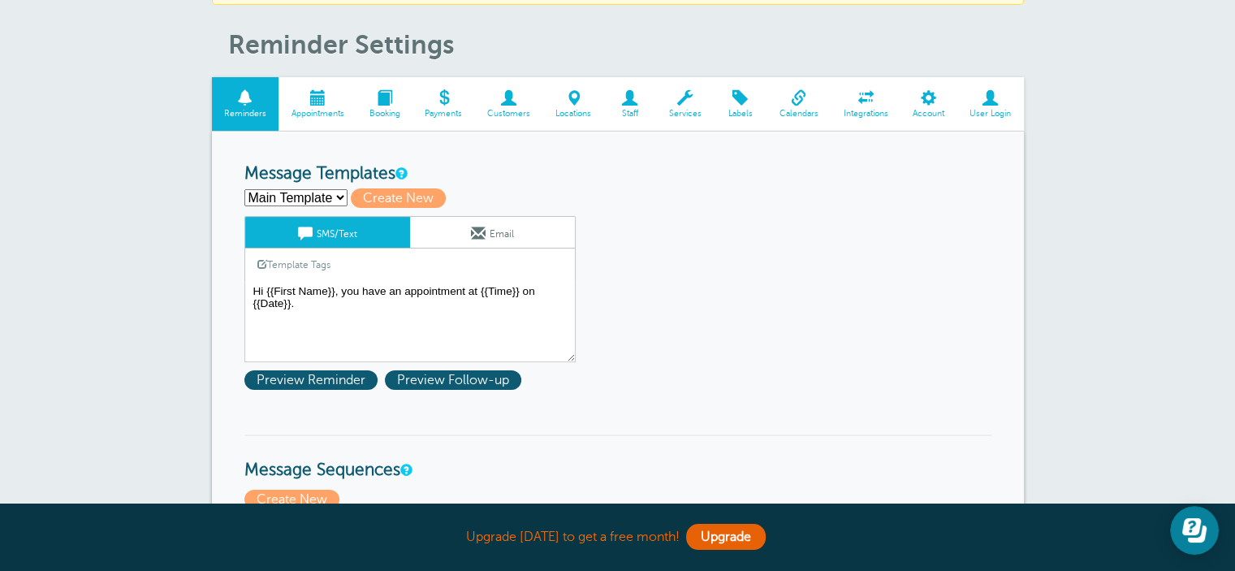
click at [690, 102] on span at bounding box center [685, 97] width 58 height 15
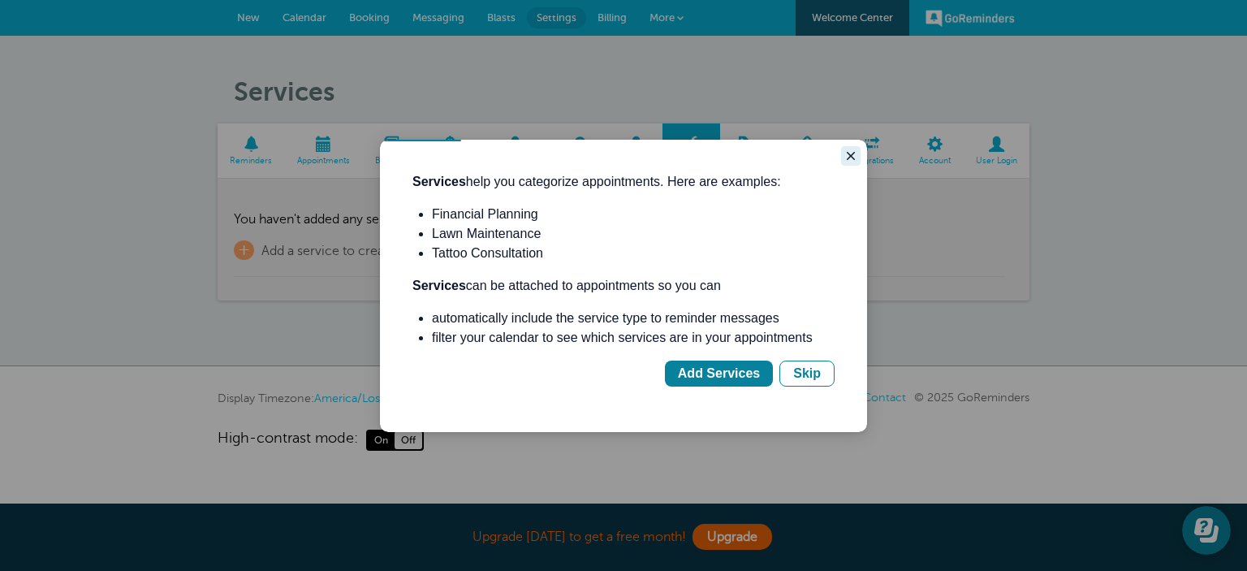
click at [854, 162] on icon "Close guide" at bounding box center [851, 155] width 13 height 13
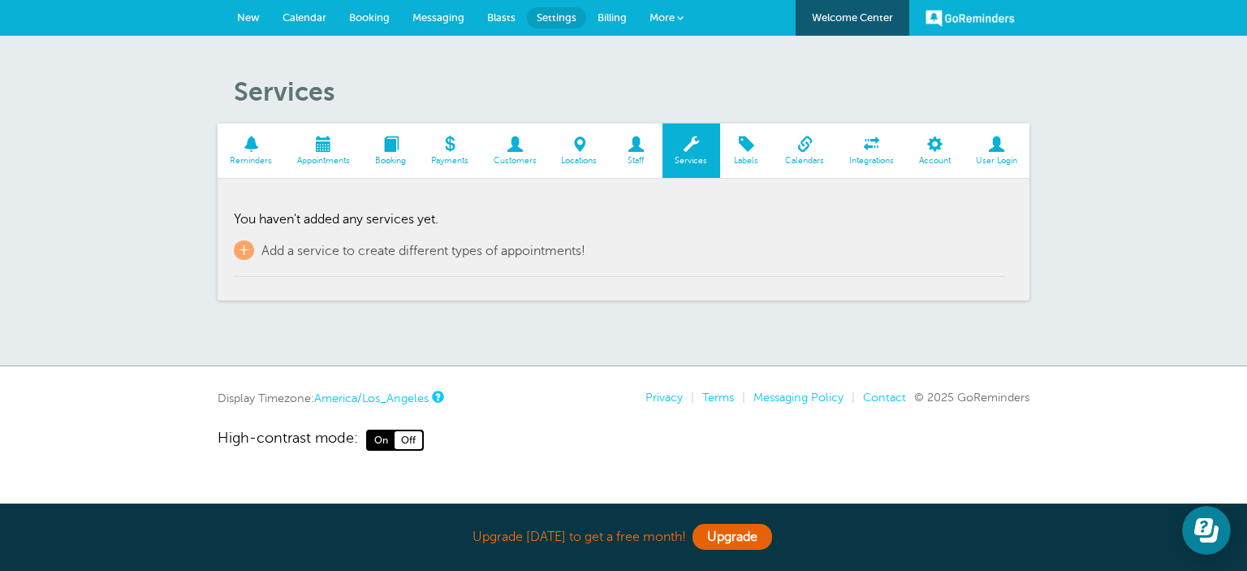
click at [257, 146] on span at bounding box center [251, 143] width 67 height 15
